Goal: Task Accomplishment & Management: Manage account settings

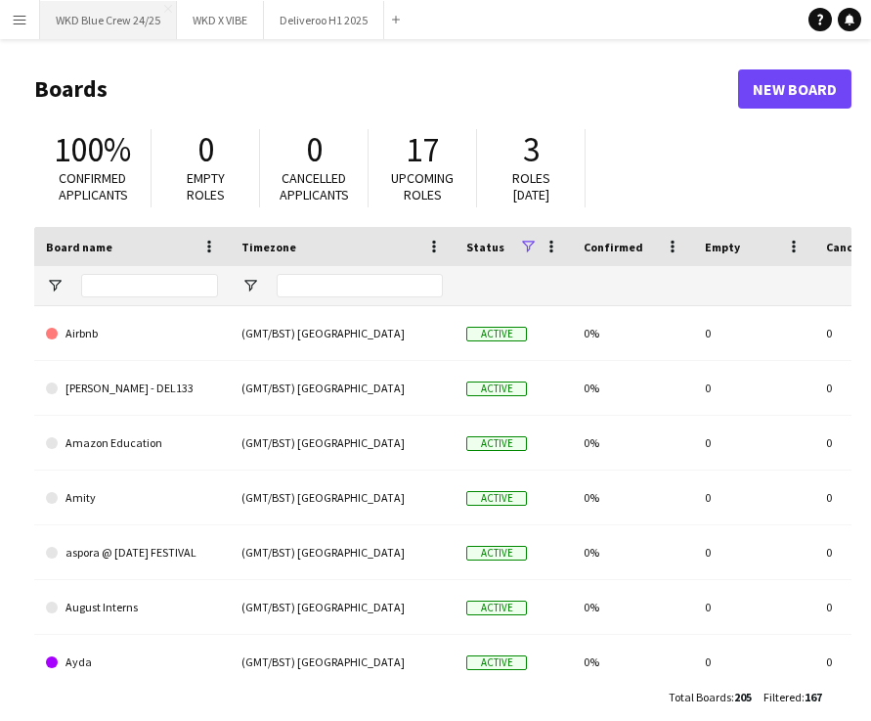
click at [105, 29] on button "WKD Blue Crew 24/25 Close" at bounding box center [108, 20] width 137 height 38
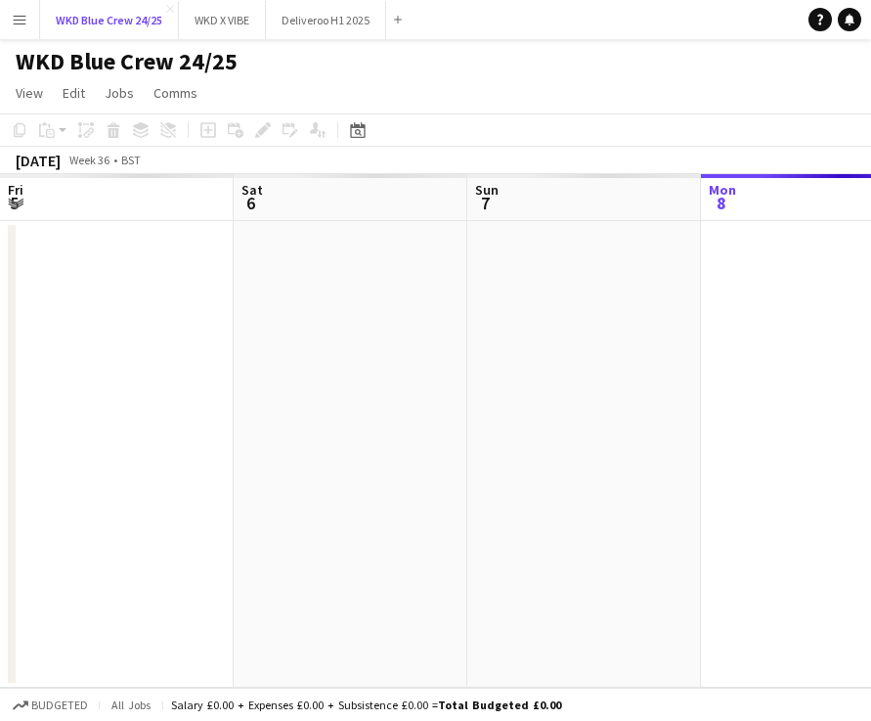
scroll to position [0, 467]
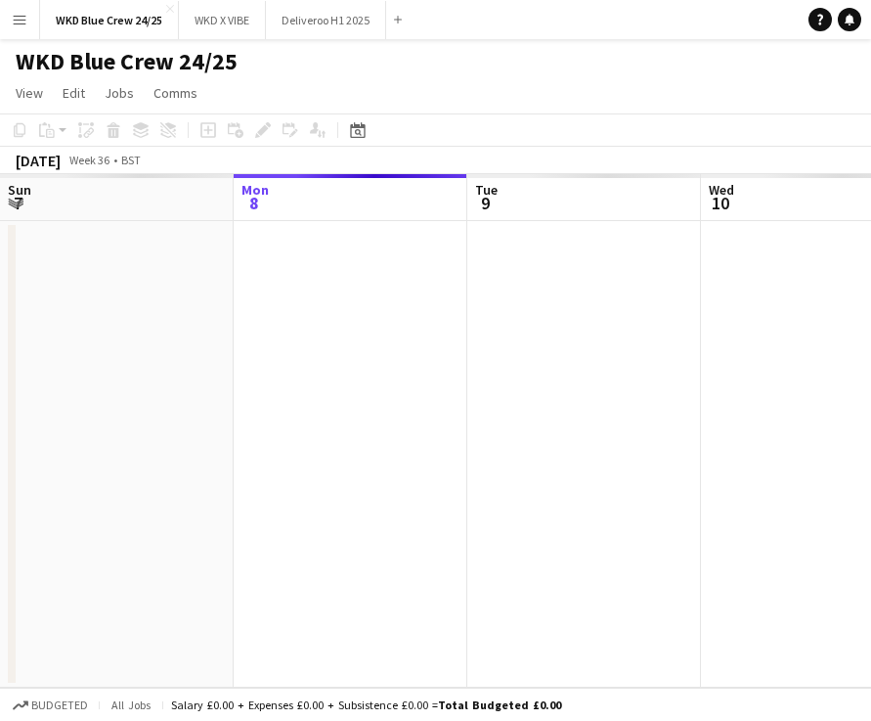
click at [18, 27] on button "Menu" at bounding box center [19, 19] width 39 height 39
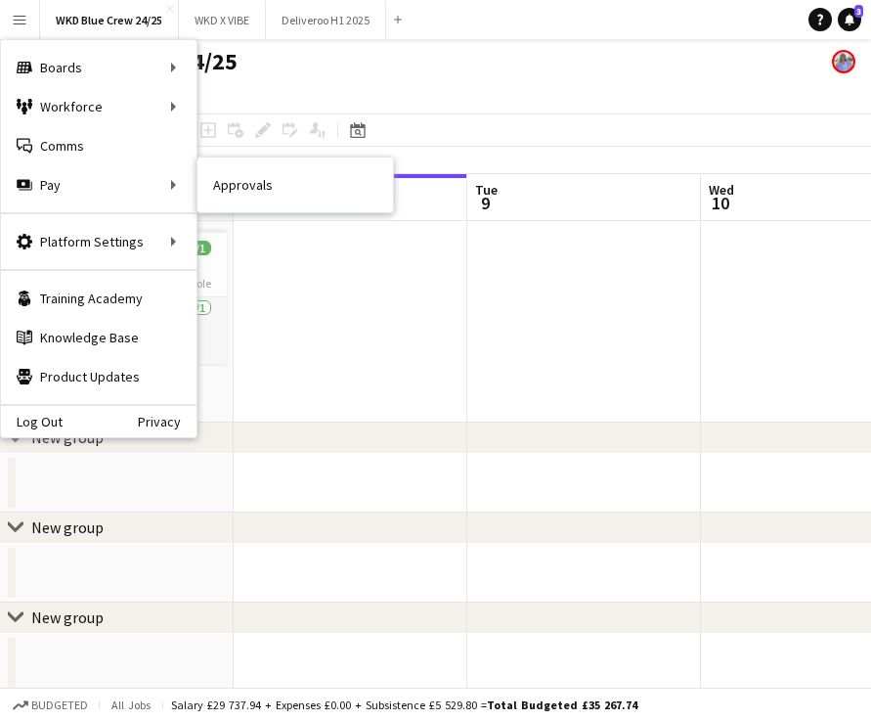
click at [244, 205] on nav "Approvals" at bounding box center [296, 184] width 196 height 55
click at [240, 199] on link "Approvals" at bounding box center [296, 184] width 196 height 39
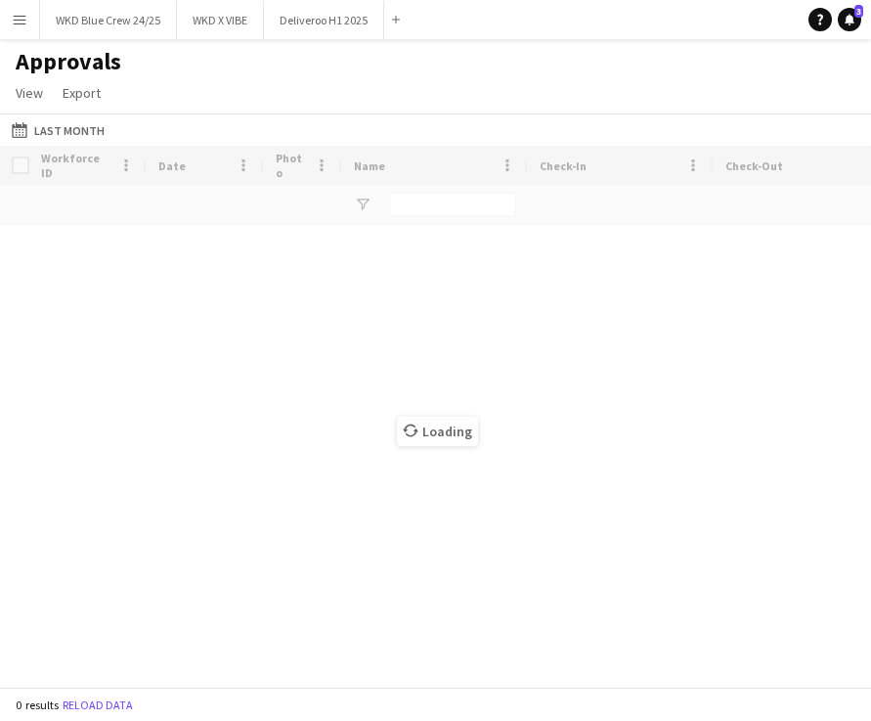
type input "****"
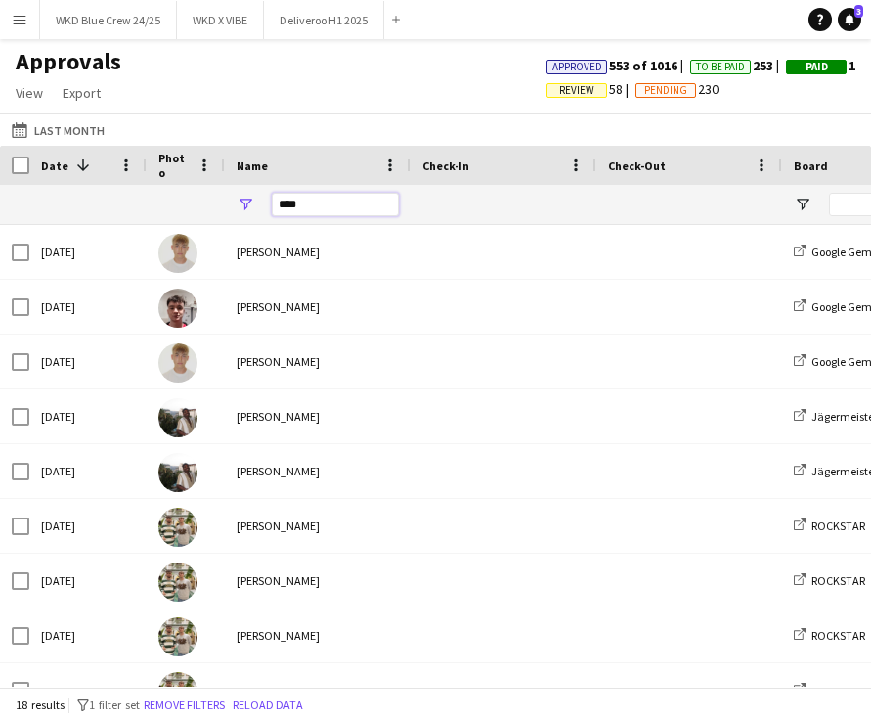
drag, startPoint x: 324, startPoint y: 203, endPoint x: 236, endPoint y: 199, distance: 88.1
click at [245, 201] on div "****" at bounding box center [318, 204] width 186 height 39
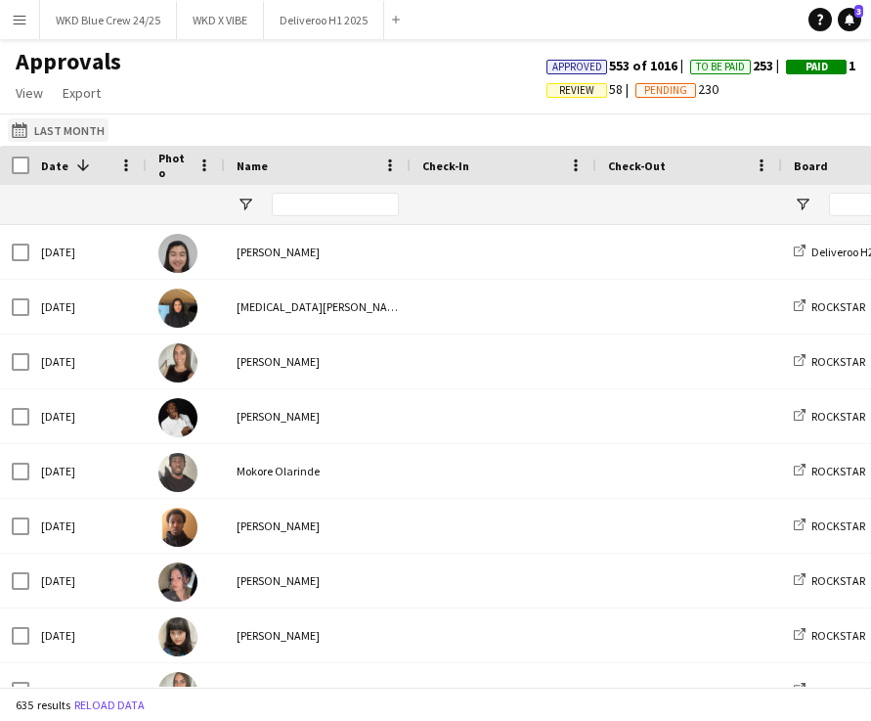
click at [68, 123] on button "Last Month Last Month" at bounding box center [58, 129] width 101 height 23
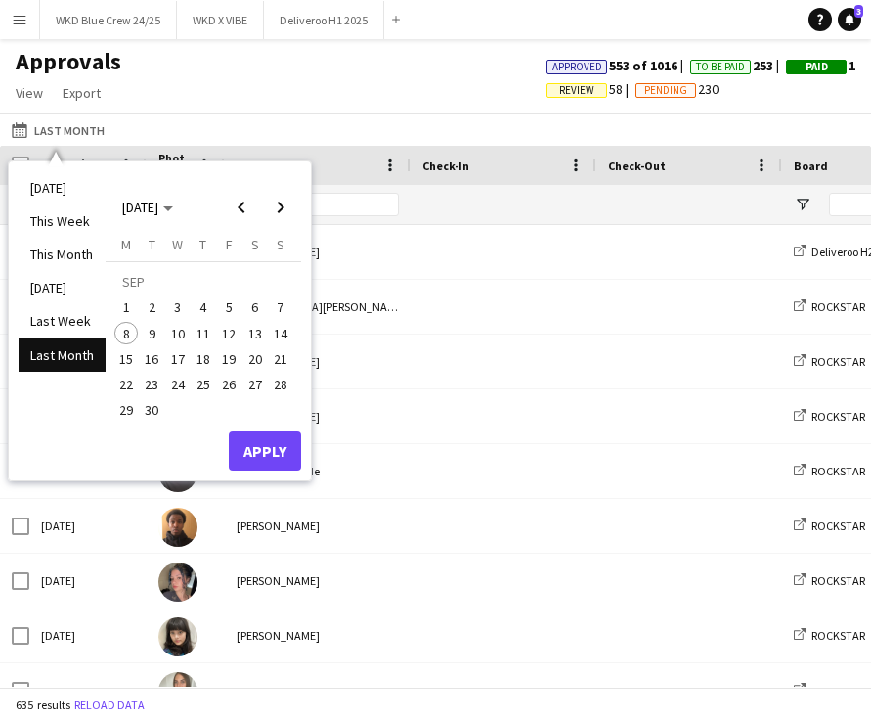
click at [287, 303] on span "7" at bounding box center [280, 307] width 23 height 23
click at [268, 468] on button "Apply" at bounding box center [265, 450] width 72 height 39
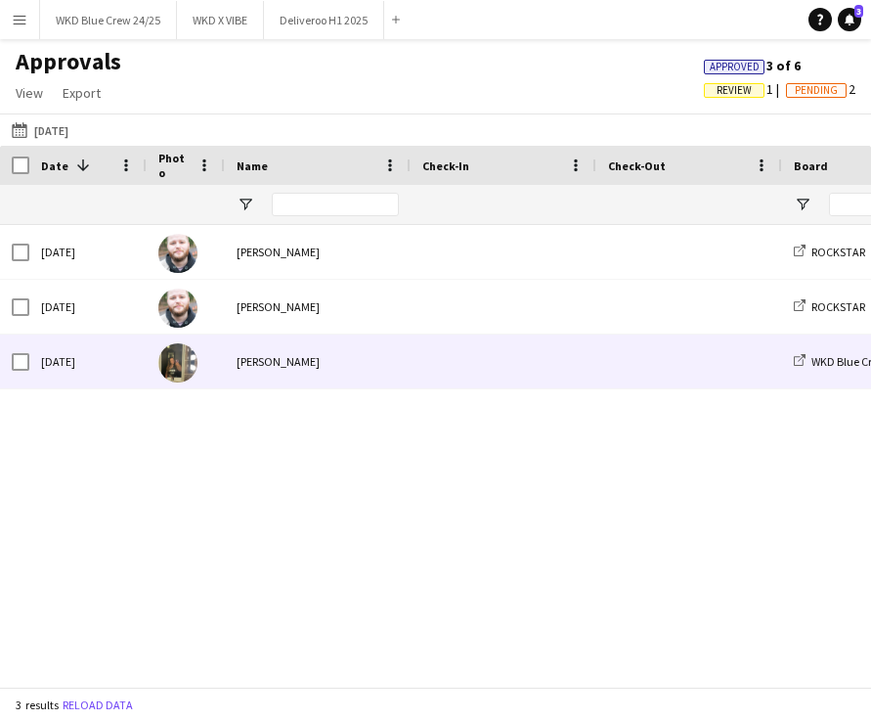
click at [270, 351] on div "[PERSON_NAME]" at bounding box center [318, 361] width 186 height 54
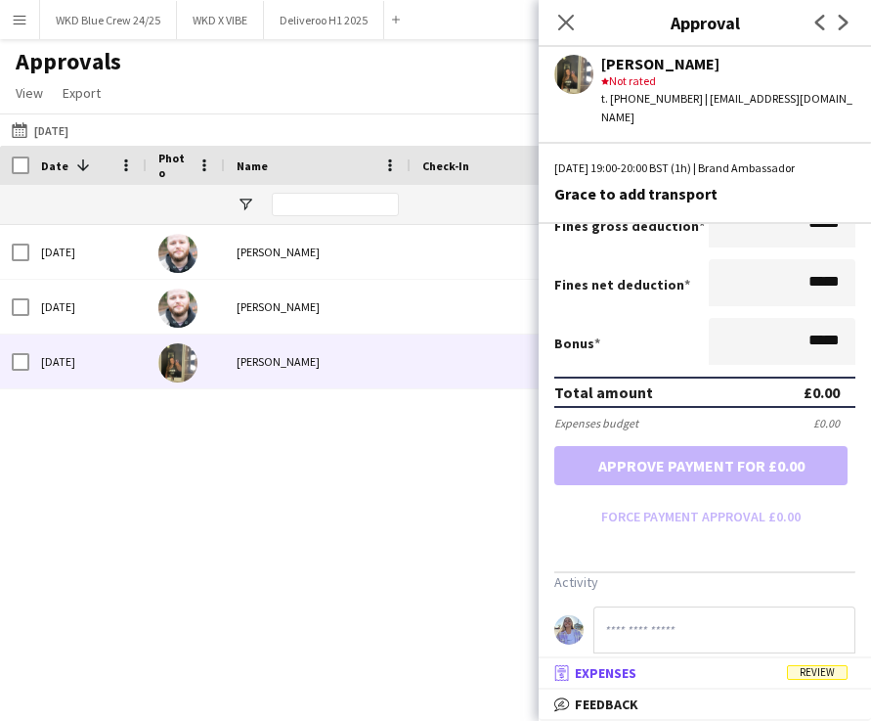
click at [825, 668] on span "Review" at bounding box center [817, 672] width 61 height 15
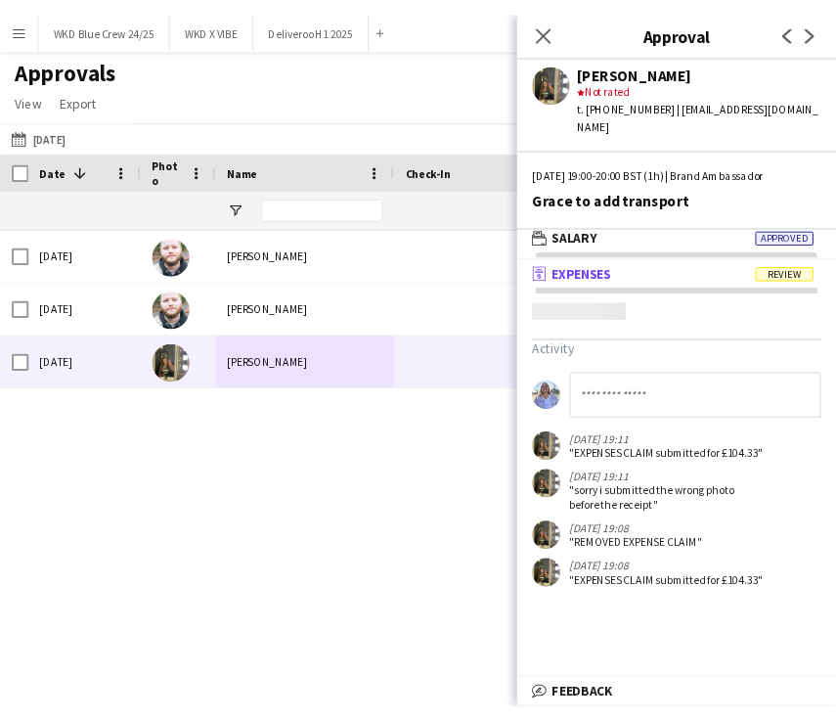
scroll to position [6, 0]
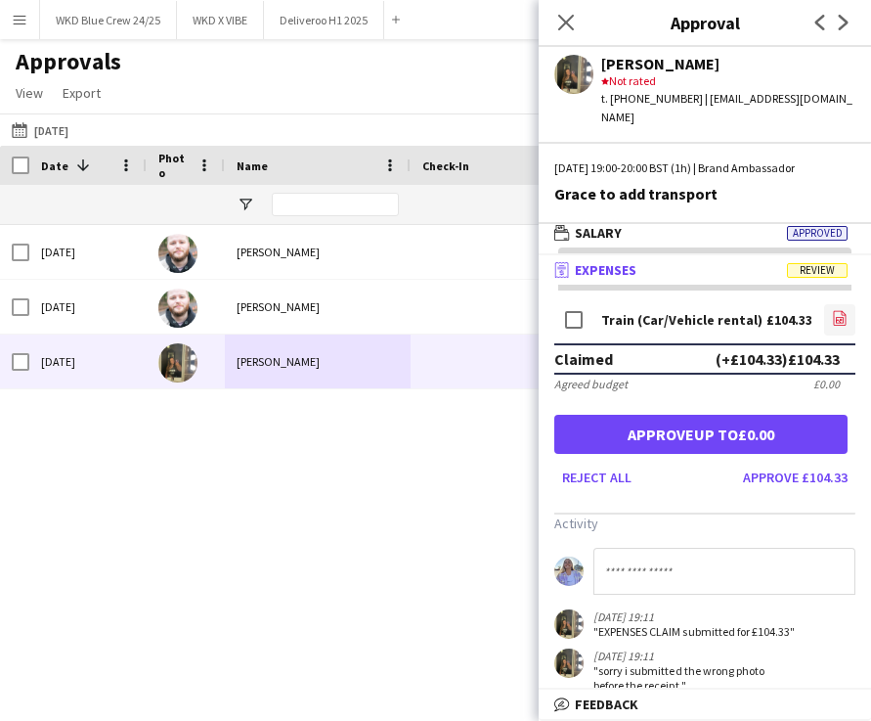
click at [839, 310] on icon "file-image" at bounding box center [840, 318] width 16 height 16
click at [837, 310] on icon "file-image" at bounding box center [840, 318] width 16 height 16
click at [829, 468] on button "Approve £104.33" at bounding box center [795, 476] width 120 height 31
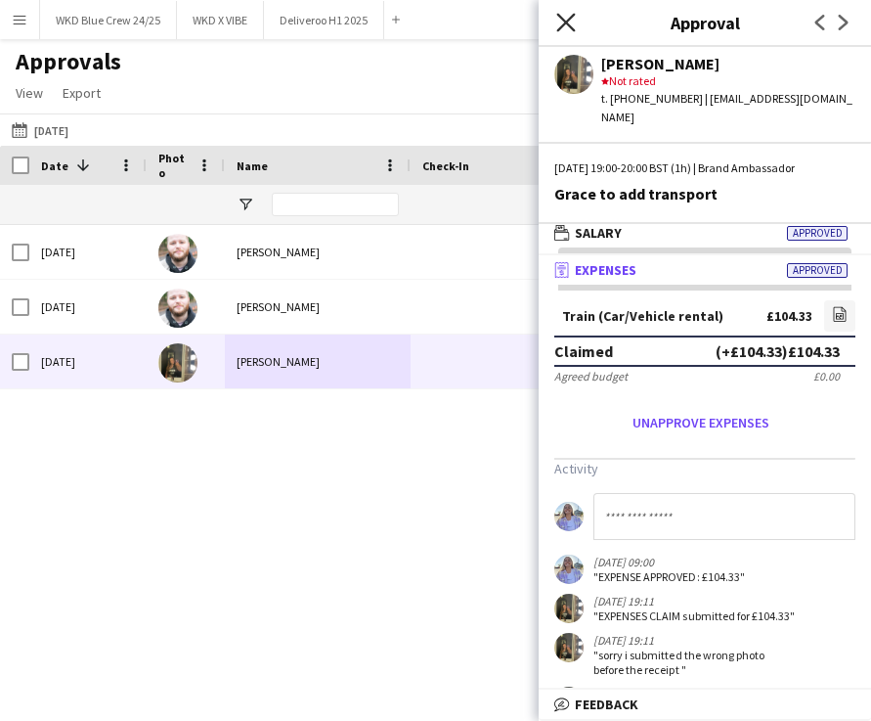
click at [562, 18] on icon at bounding box center [565, 22] width 19 height 19
